Goal: Find specific page/section: Find specific page/section

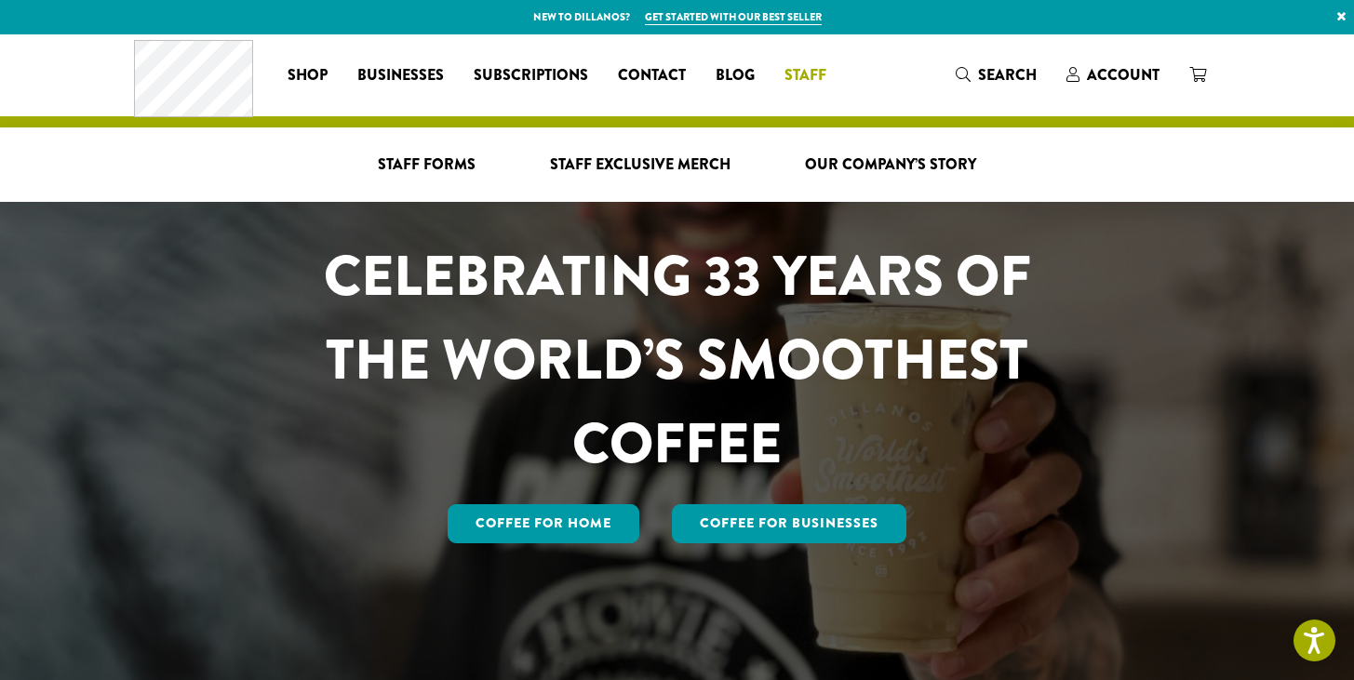
click at [818, 71] on span "Staff" at bounding box center [805, 75] width 42 height 23
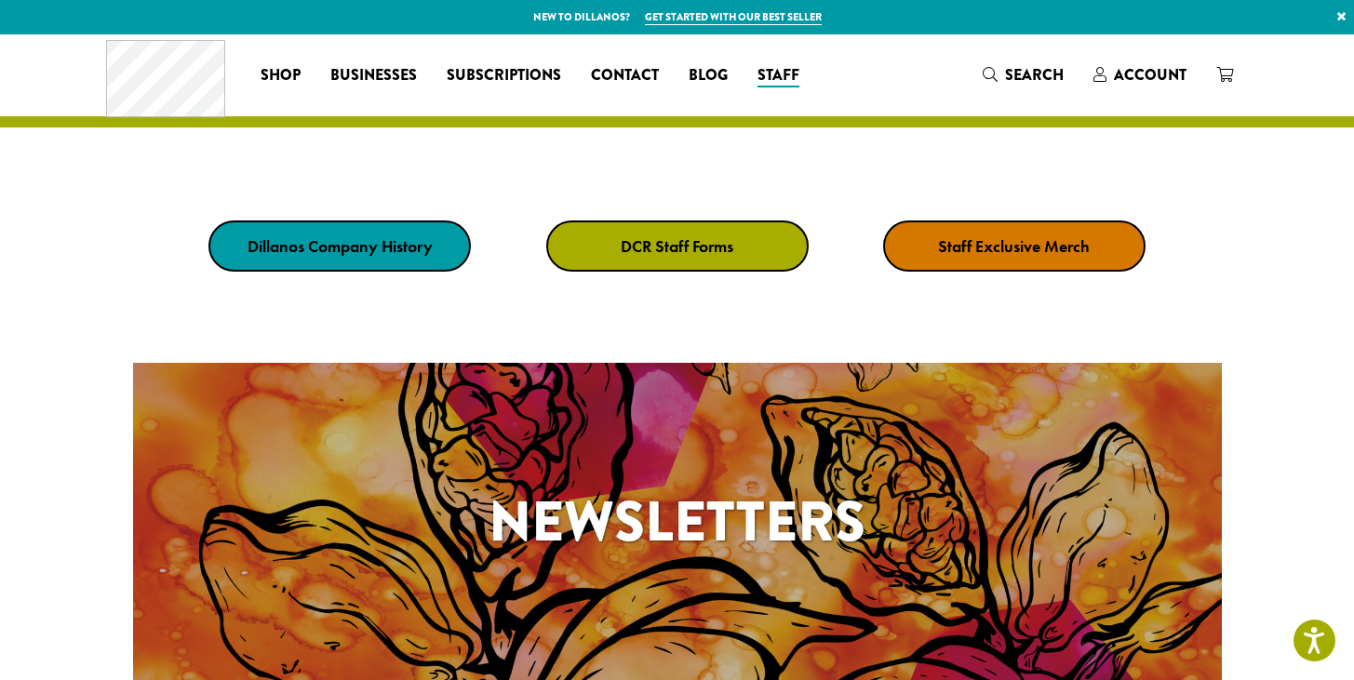
click at [670, 243] on strong "DCR Staff Forms" at bounding box center [677, 245] width 113 height 21
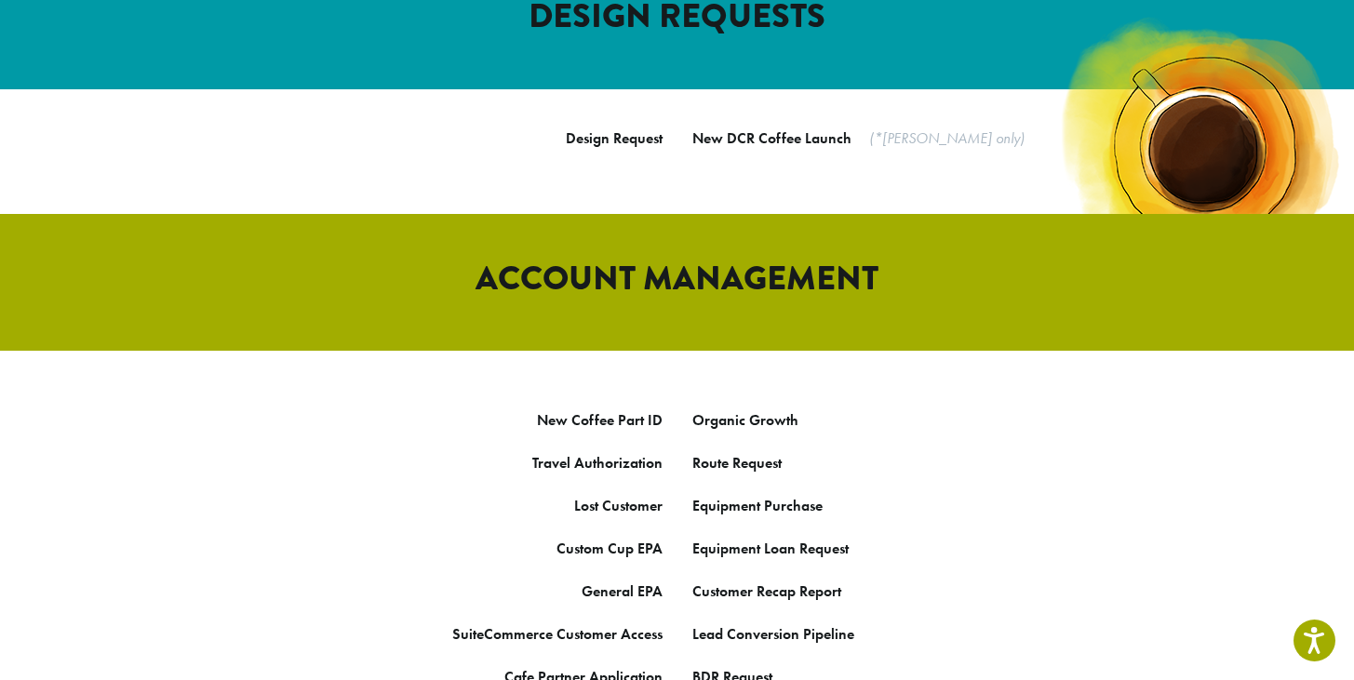
scroll to position [855, 0]
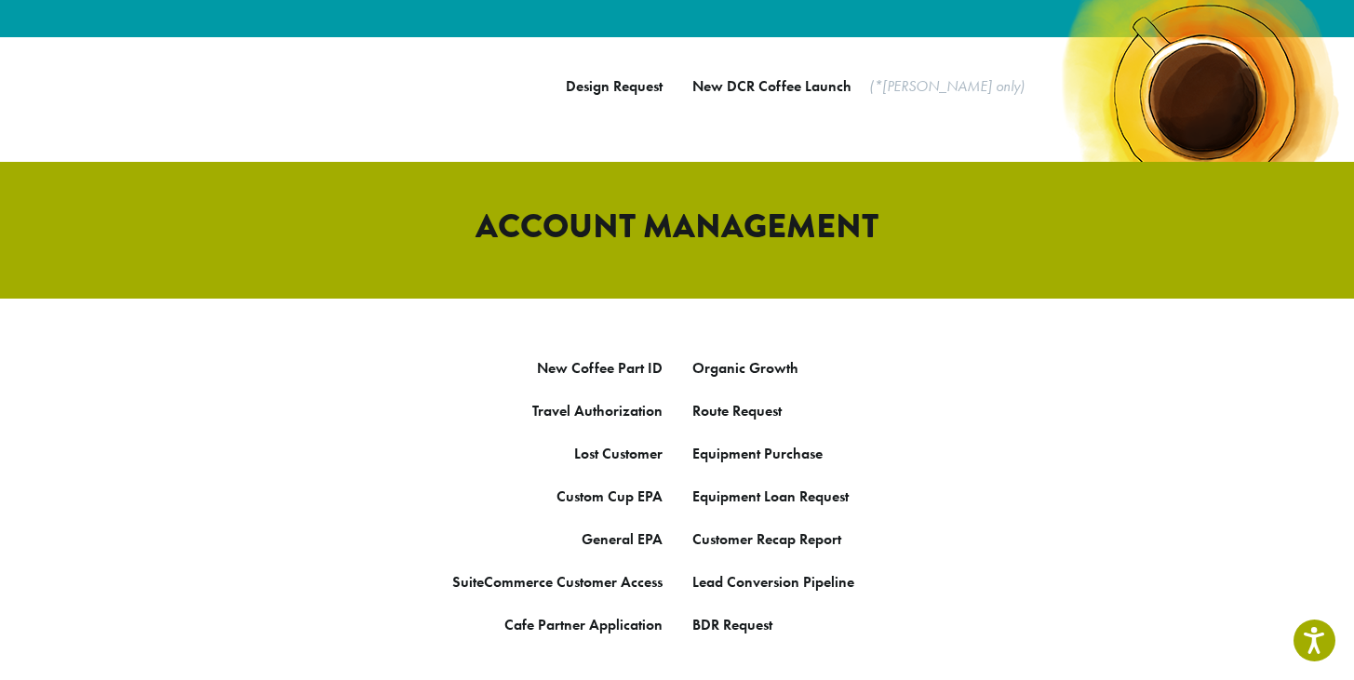
click at [753, 354] on p "Organic Growth" at bounding box center [956, 368] width 529 height 28
click at [762, 358] on link "Organic Growth" at bounding box center [745, 368] width 106 height 20
